Goal: Task Accomplishment & Management: Manage account settings

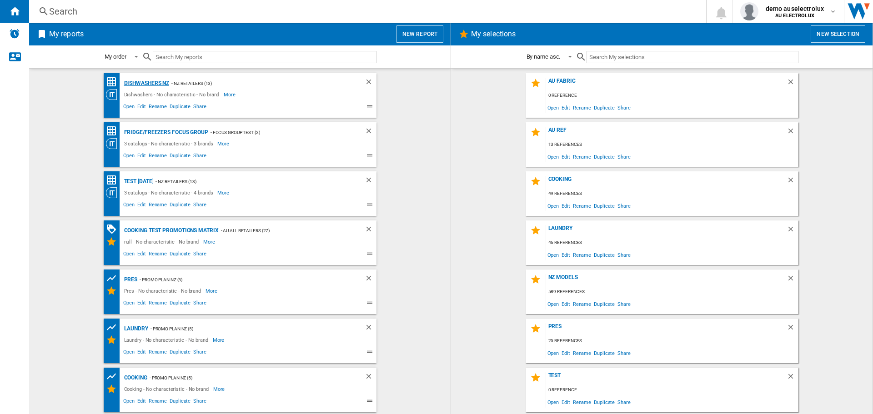
click at [126, 84] on div "Dishwashers NZ" at bounding box center [146, 83] width 48 height 11
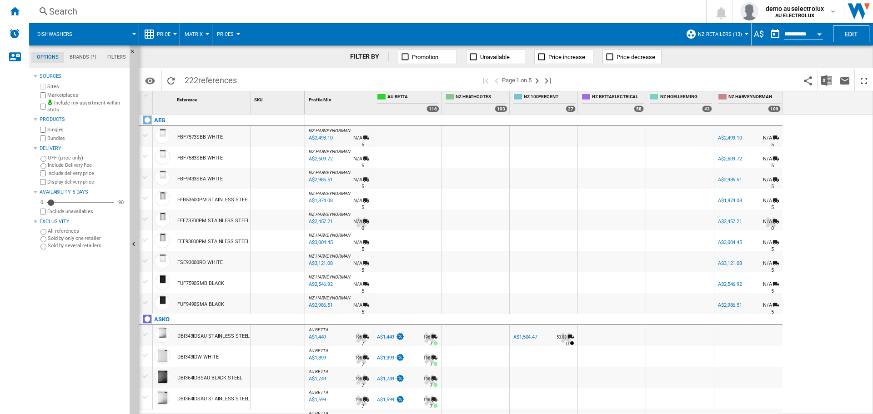
click at [755, 34] on div "A$" at bounding box center [758, 33] width 15 height 11
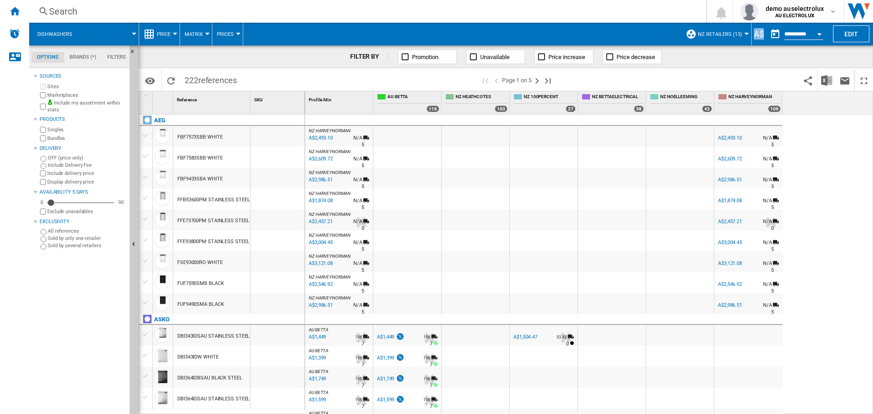
click at [755, 34] on div "A$" at bounding box center [758, 33] width 15 height 11
click at [741, 34] on button "NZ Retailers (13)" at bounding box center [722, 34] width 49 height 23
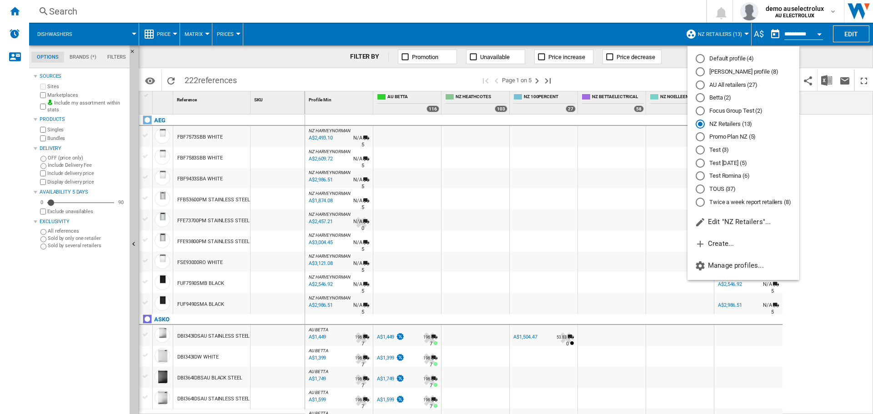
click at [741, 34] on md-backdrop at bounding box center [436, 207] width 873 height 414
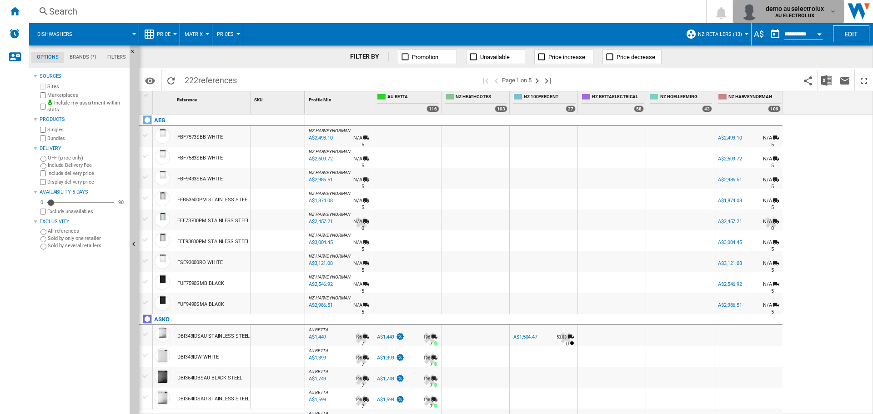
click at [832, 12] on md-icon "button" at bounding box center [832, 11] width 7 height 7
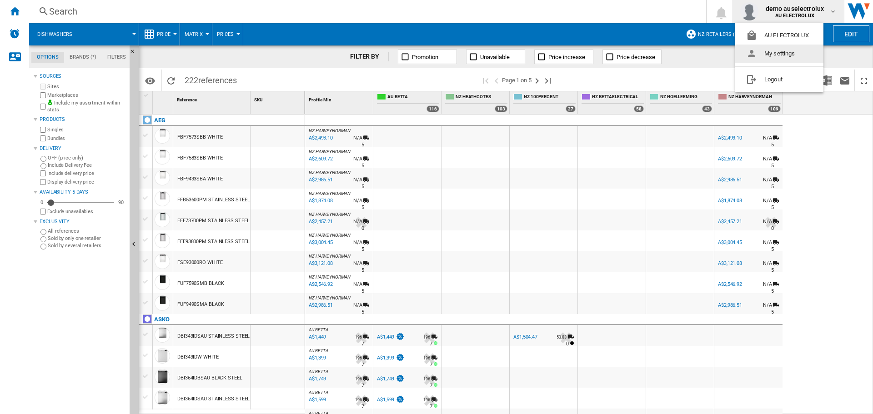
click at [776, 52] on button "My settings" at bounding box center [779, 54] width 88 height 18
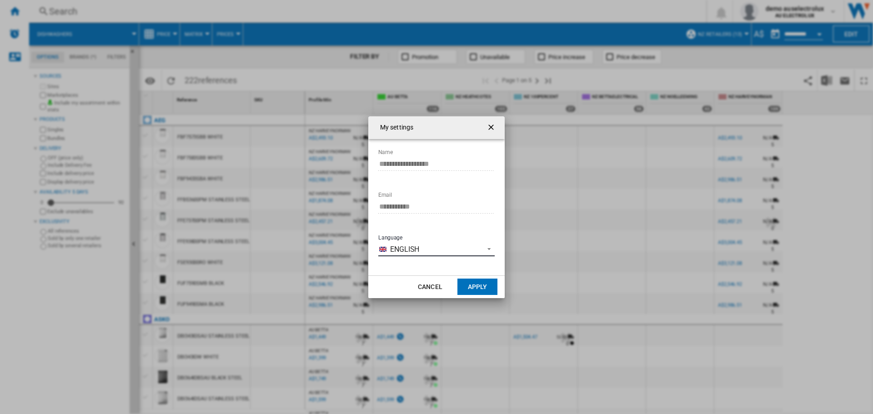
click at [448, 248] on span "English" at bounding box center [434, 250] width 89 height 10
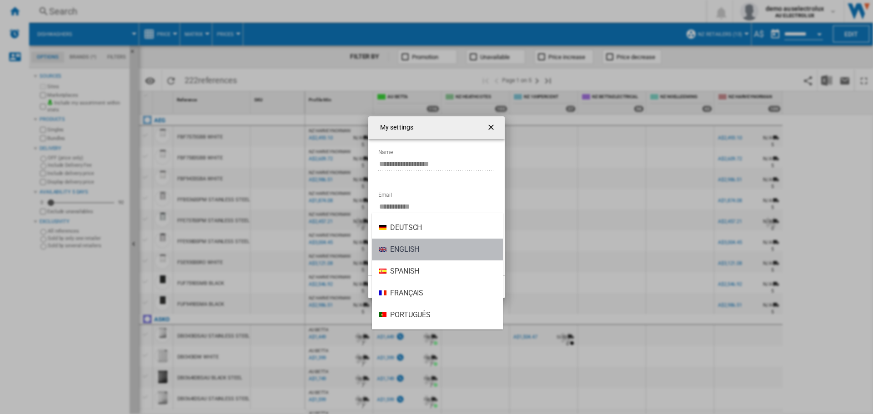
click at [450, 250] on md-option "English" at bounding box center [437, 250] width 131 height 22
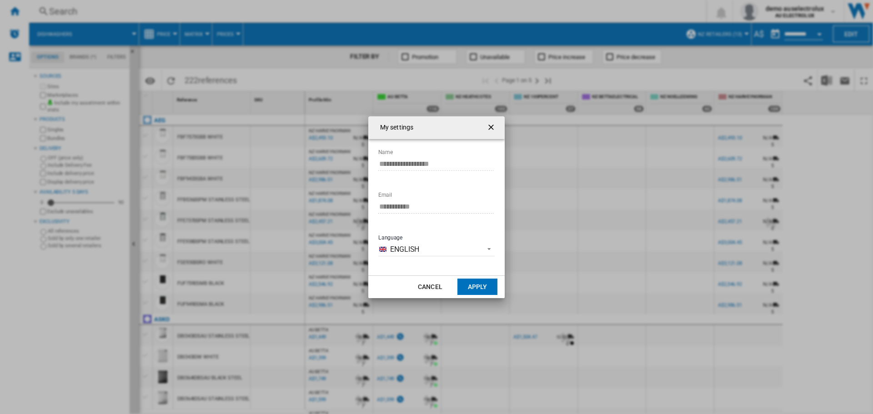
click at [480, 288] on button "Apply" at bounding box center [477, 287] width 40 height 16
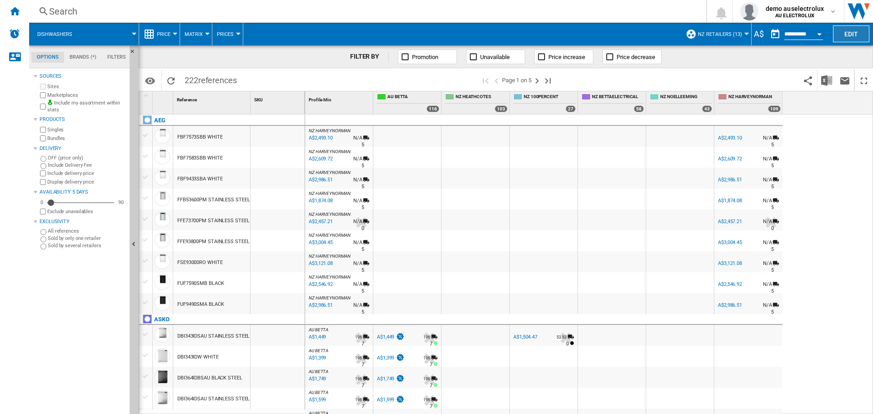
click at [837, 39] on button "Edit" at bounding box center [851, 33] width 36 height 17
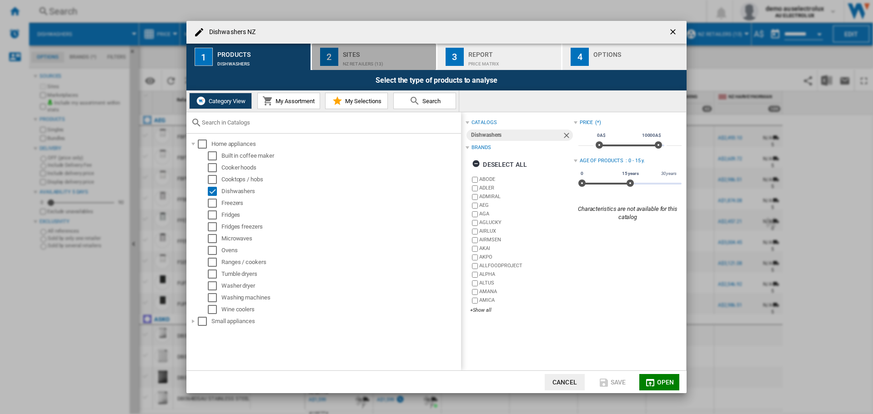
click at [358, 62] on div "NZ Retailers (13)" at bounding box center [388, 62] width 90 height 10
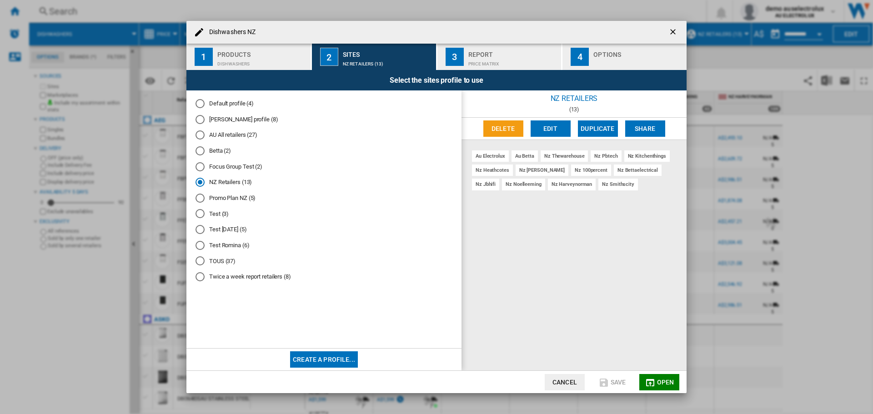
click at [478, 63] on div "Price Matrix" at bounding box center [513, 62] width 90 height 10
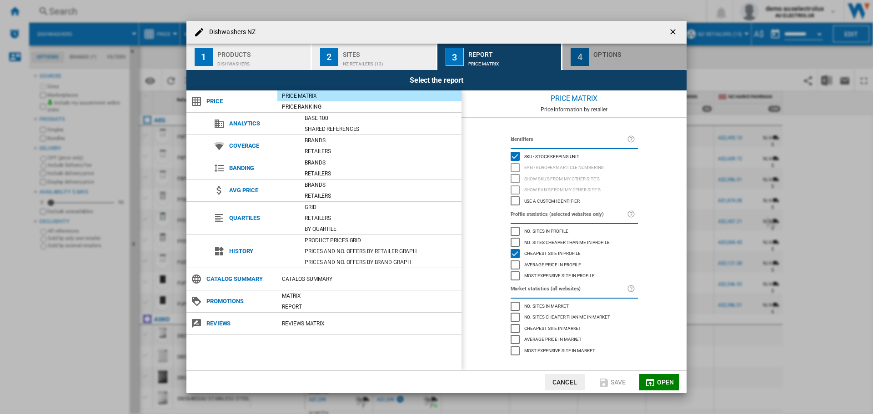
click at [584, 60] on div "4" at bounding box center [579, 57] width 18 height 18
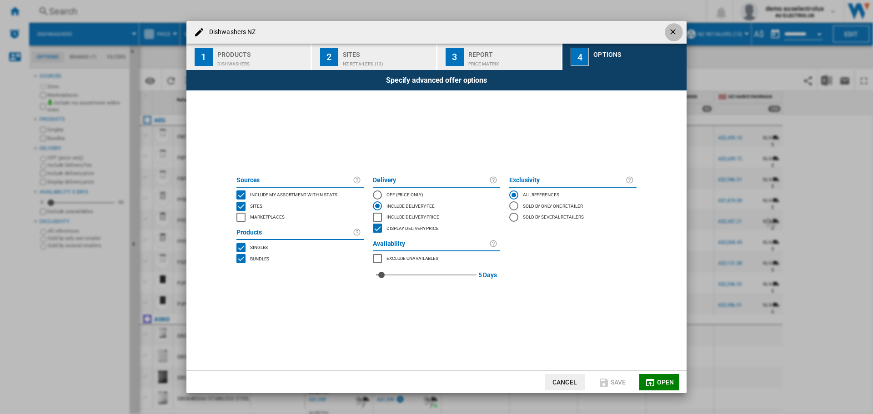
click at [676, 30] on ng-md-icon "getI18NText('BUTTONS.CLOSE_DIALOG')" at bounding box center [673, 32] width 11 height 11
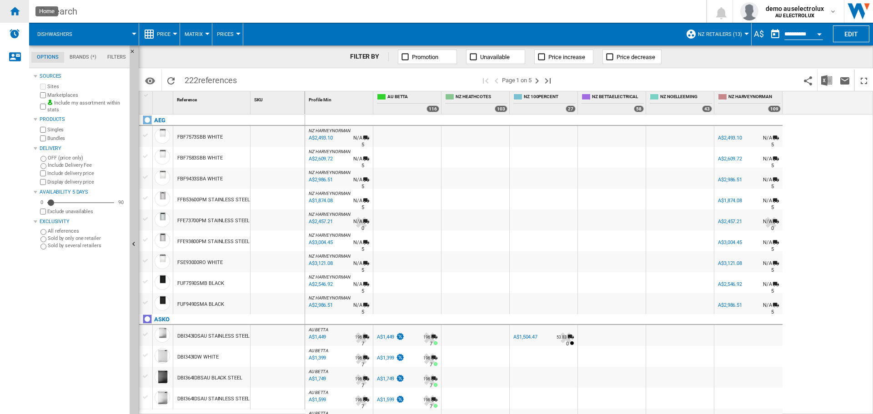
click at [18, 14] on ng-md-icon "Home" at bounding box center [14, 10] width 11 height 11
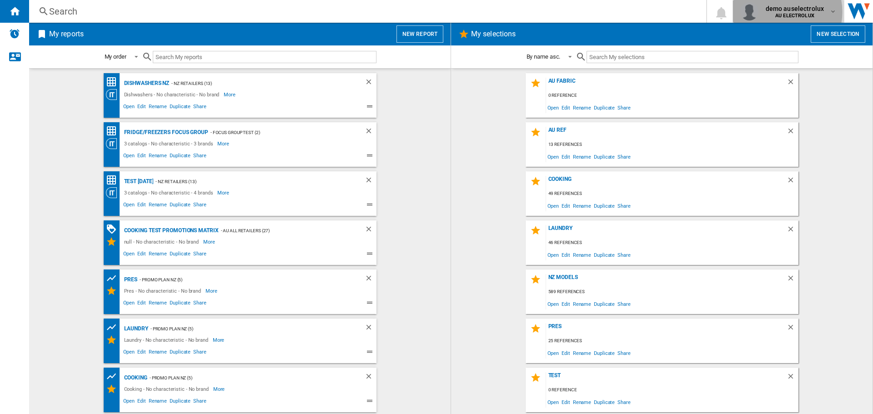
click at [782, 12] on span "demo auselectrolux" at bounding box center [794, 8] width 59 height 9
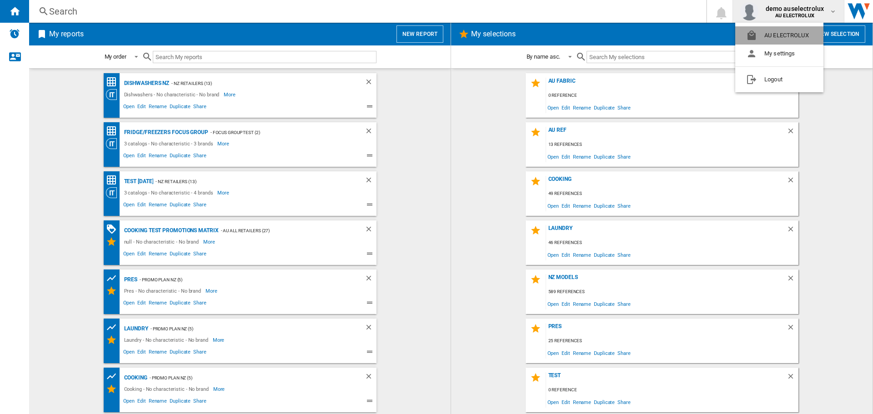
click at [762, 33] on button "AU ELECTROLUX" at bounding box center [779, 35] width 88 height 18
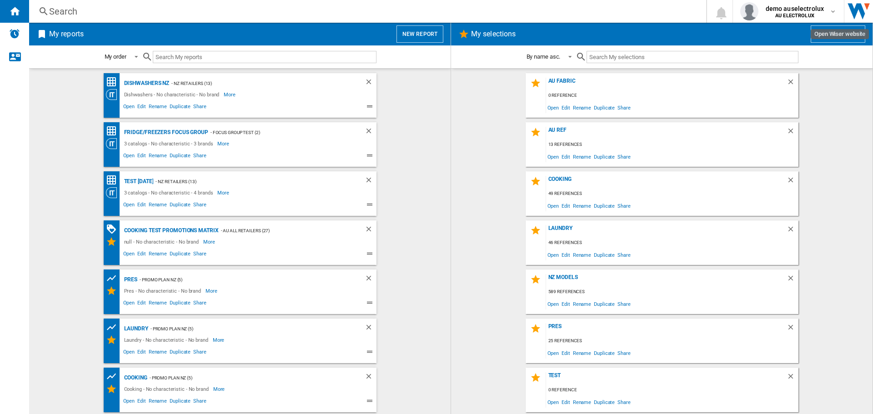
click at [851, 12] on img "Open Wiser website" at bounding box center [858, 11] width 29 height 23
click at [767, 11] on div "demo auselectrolux AU ELECTROLUX" at bounding box center [796, 11] width 68 height 15
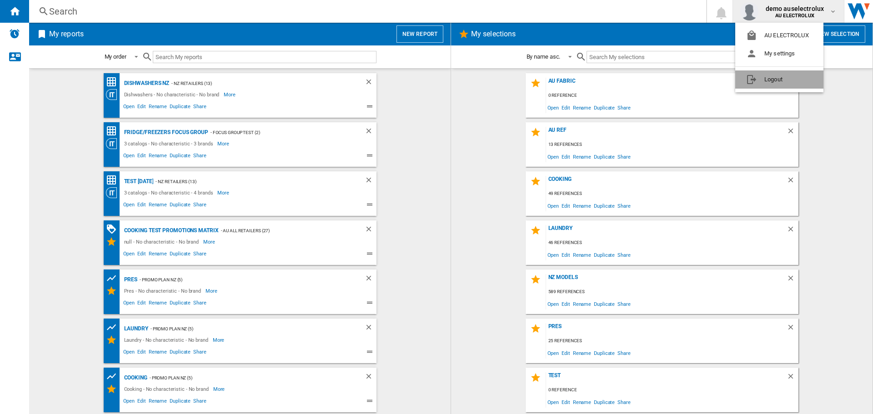
click at [765, 78] on button "Logout" at bounding box center [779, 79] width 88 height 18
